Goal: Transaction & Acquisition: Obtain resource

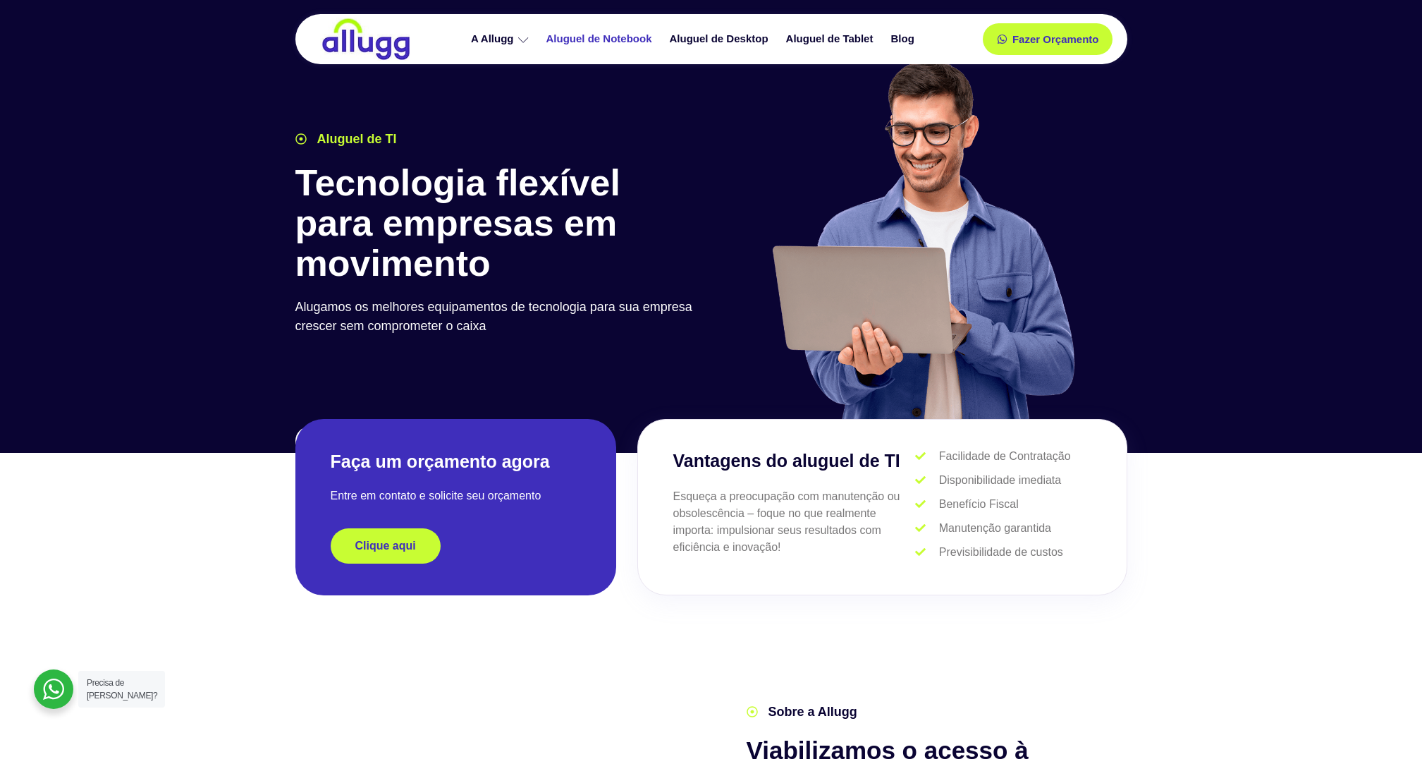
click at [601, 39] on link "Aluguel de Notebook" at bounding box center [600, 39] width 123 height 25
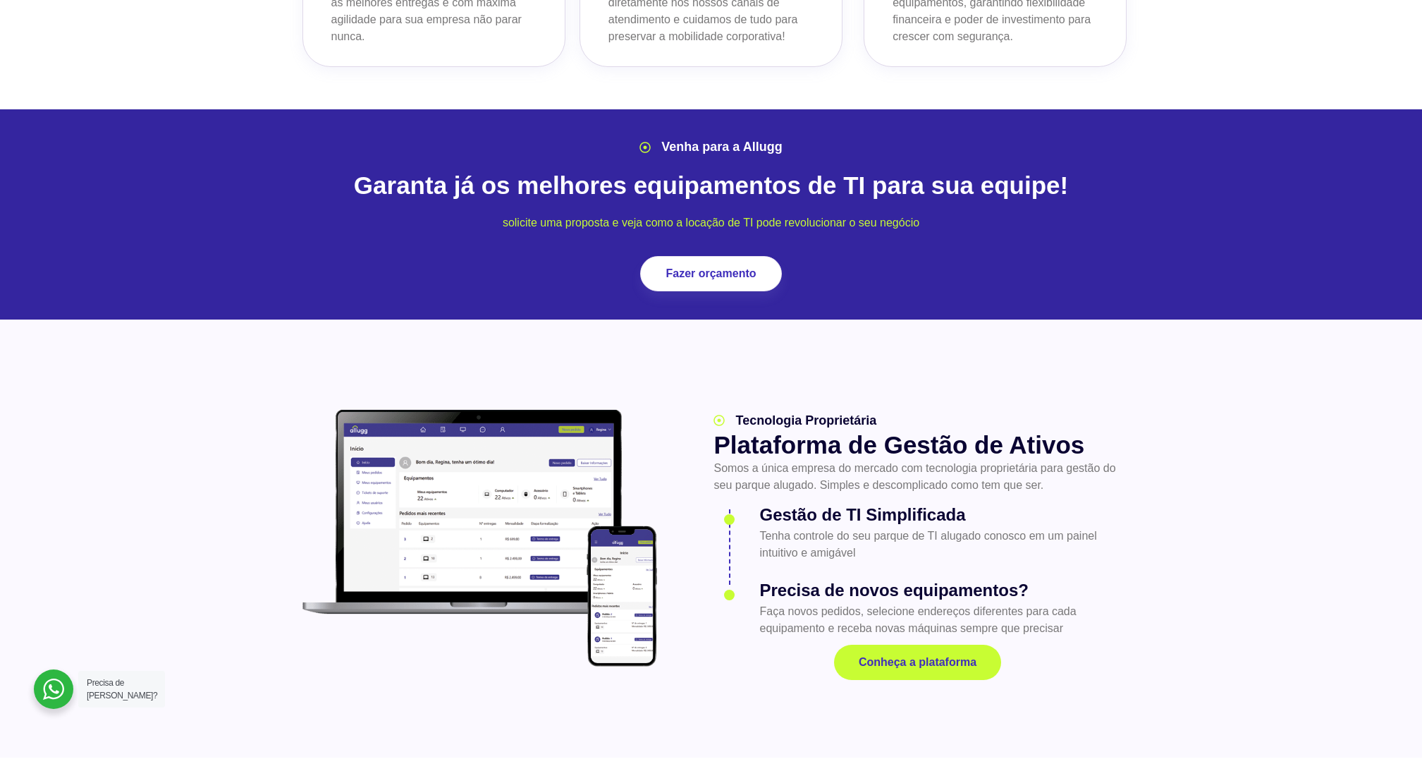
scroll to position [1548, 0]
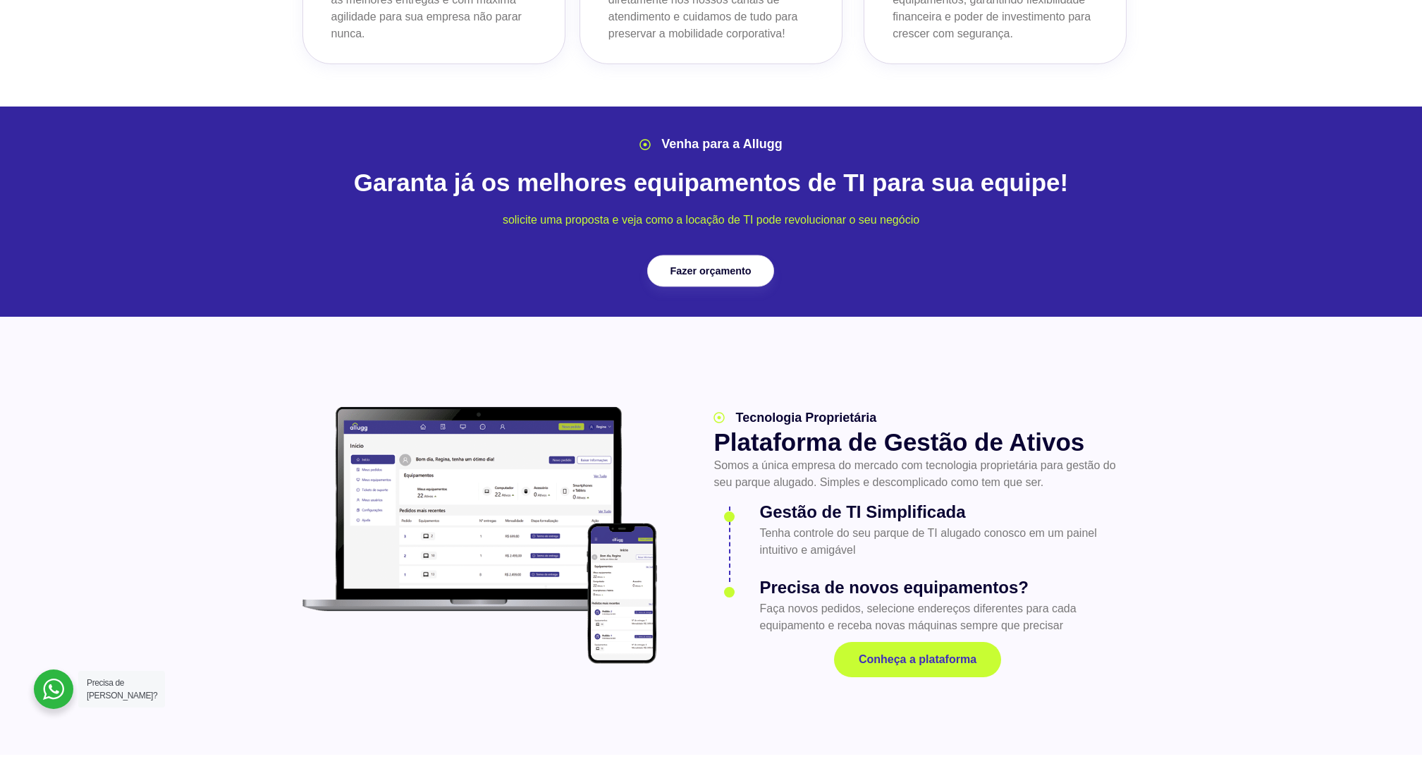
click at [692, 255] on link "Fazer orçamento" at bounding box center [710, 271] width 127 height 32
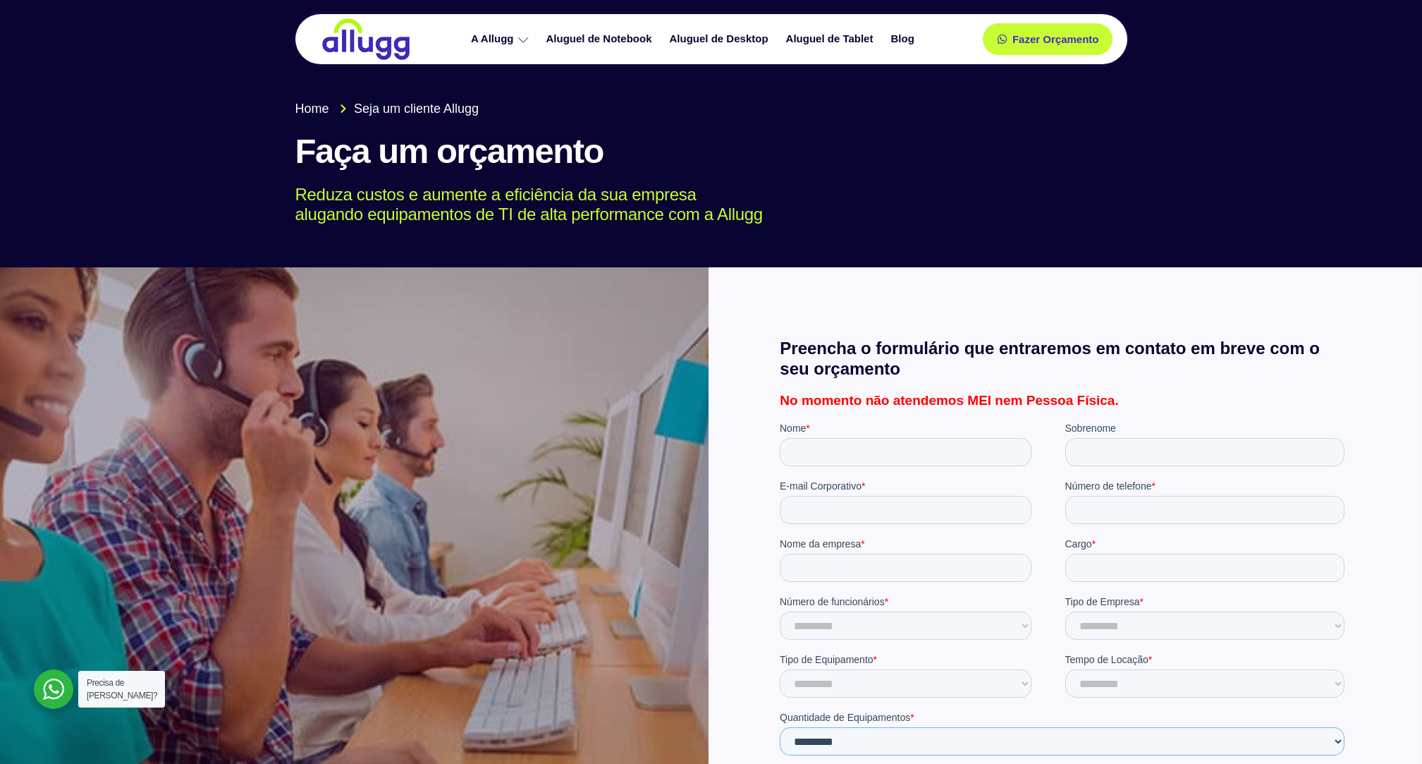
click at [521, 40] on icon at bounding box center [523, 40] width 11 height 11
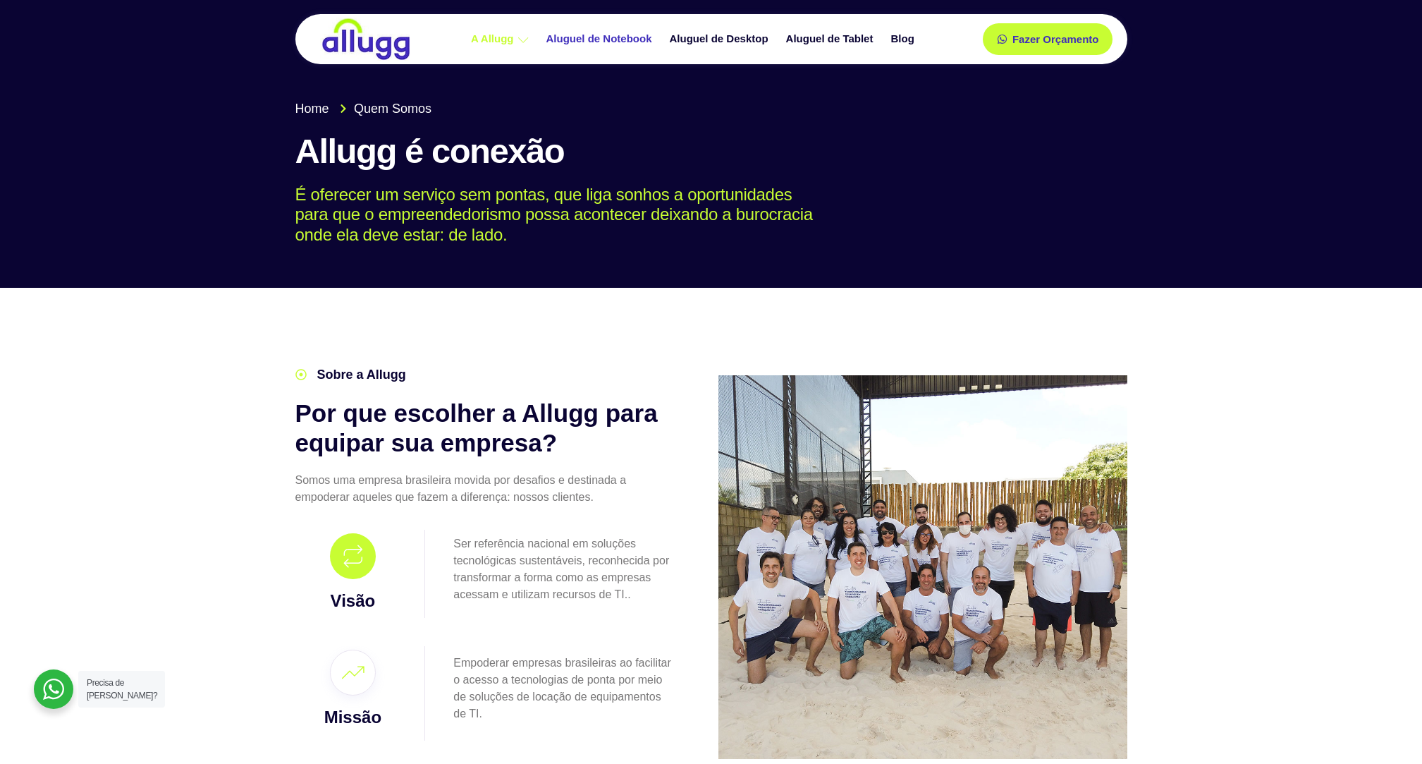
click at [623, 42] on link "Aluguel de Notebook" at bounding box center [600, 39] width 123 height 25
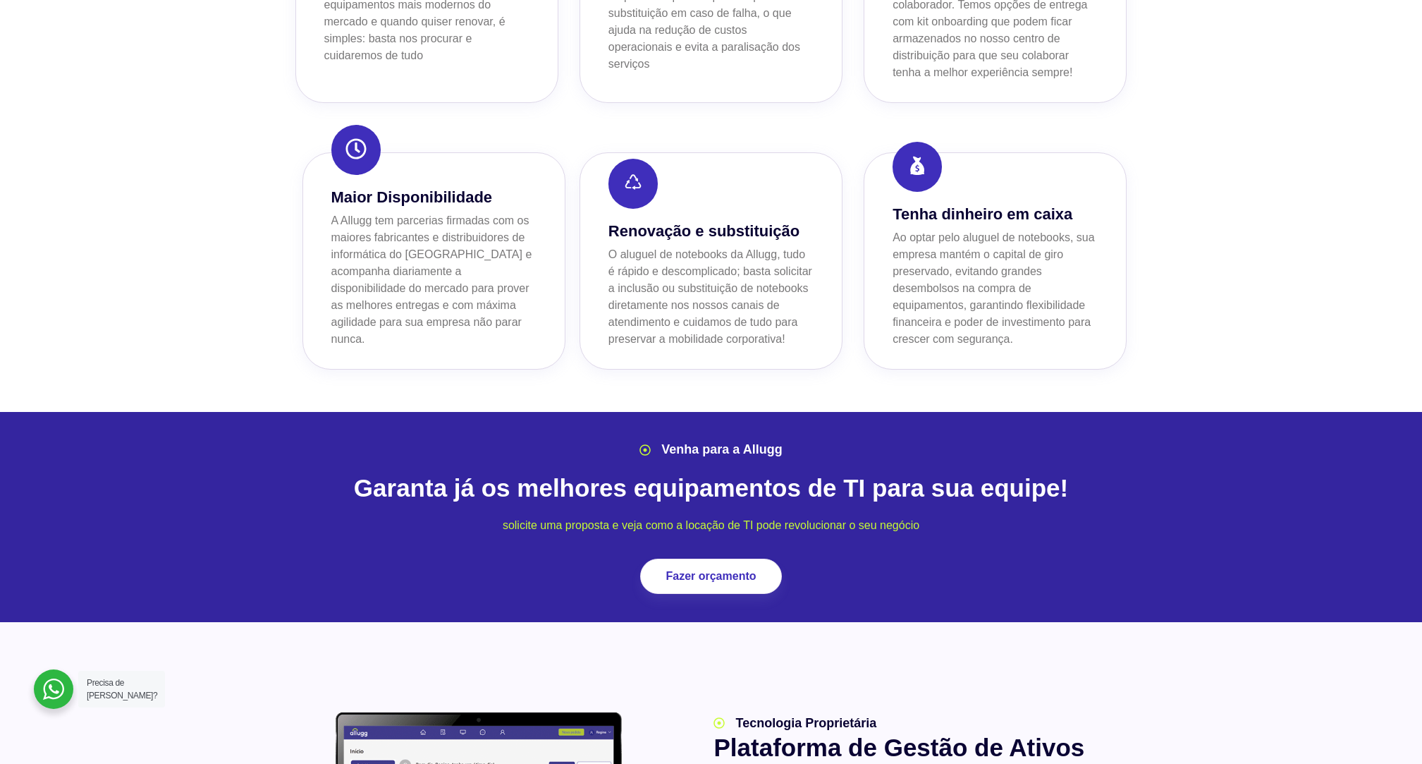
scroll to position [1242, 1]
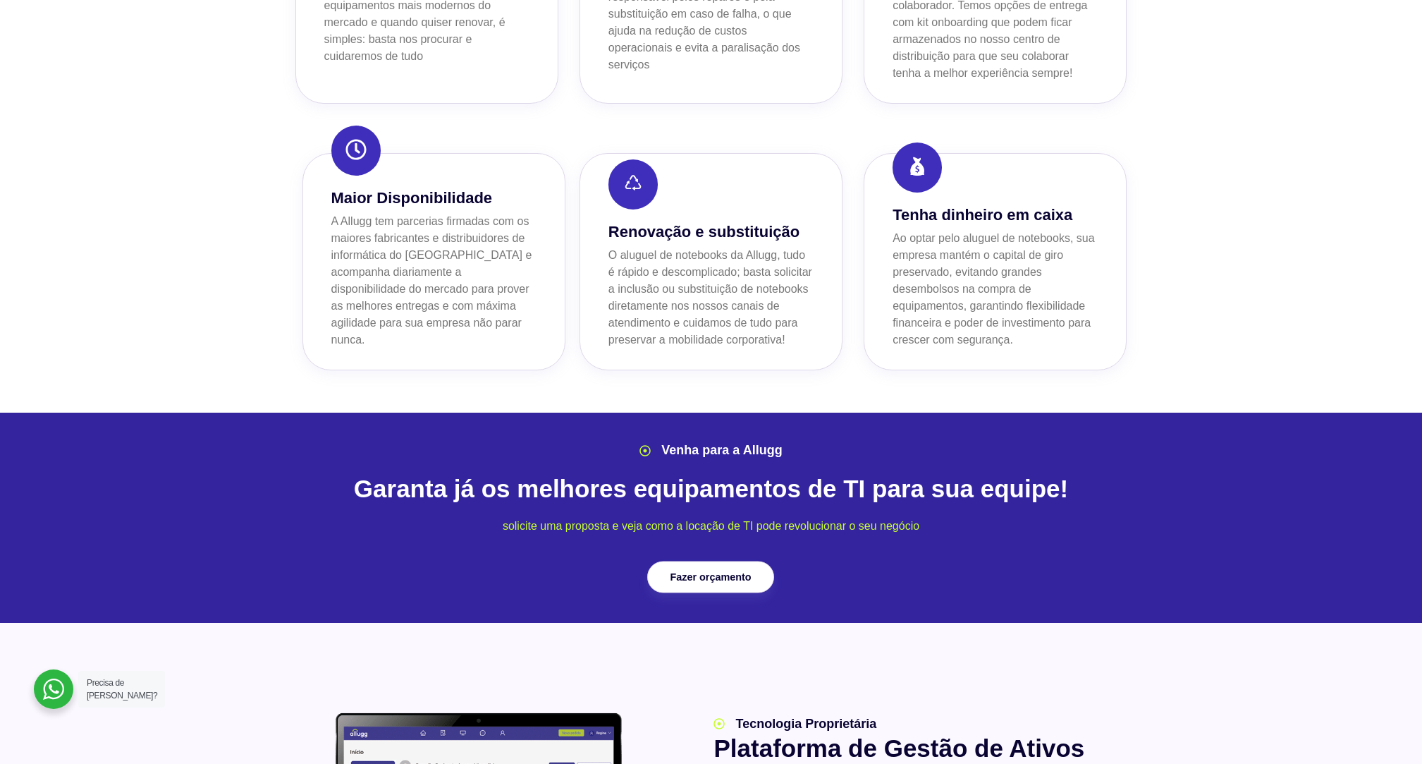
click at [704, 561] on link "Fazer orçamento" at bounding box center [710, 577] width 127 height 32
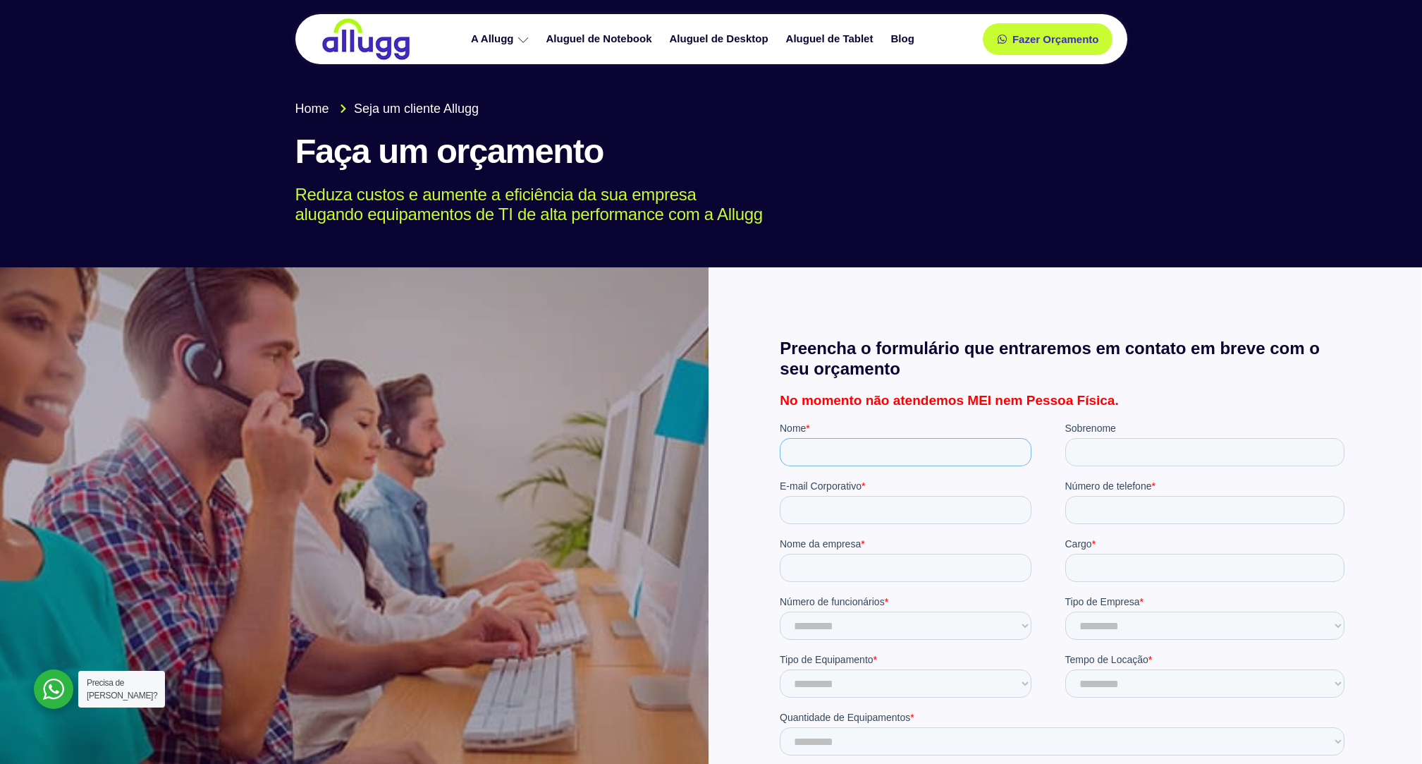
scroll to position [2, 0]
